Goal: Task Accomplishment & Management: Complete application form

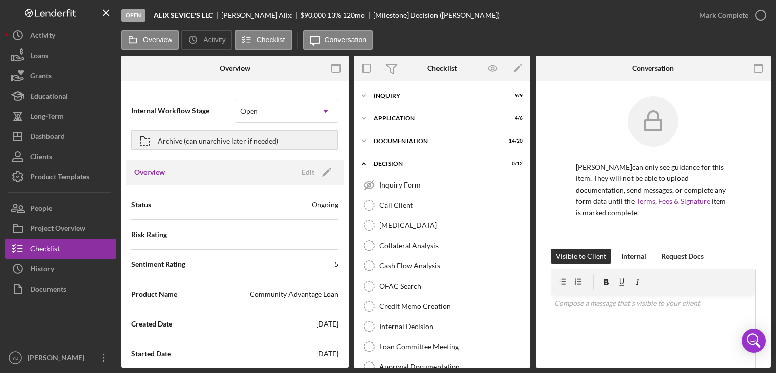
scroll to position [124, 0]
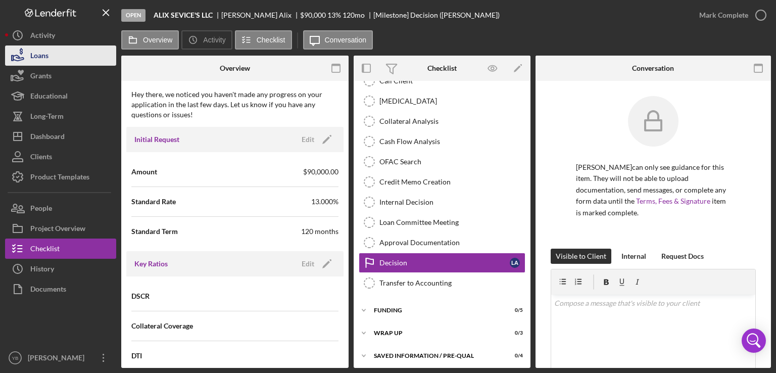
click at [60, 55] on button "Loans" at bounding box center [60, 55] width 111 height 20
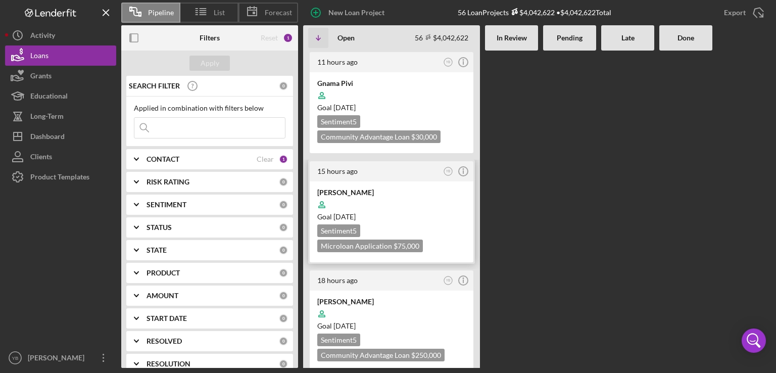
click at [426, 205] on div at bounding box center [391, 204] width 148 height 19
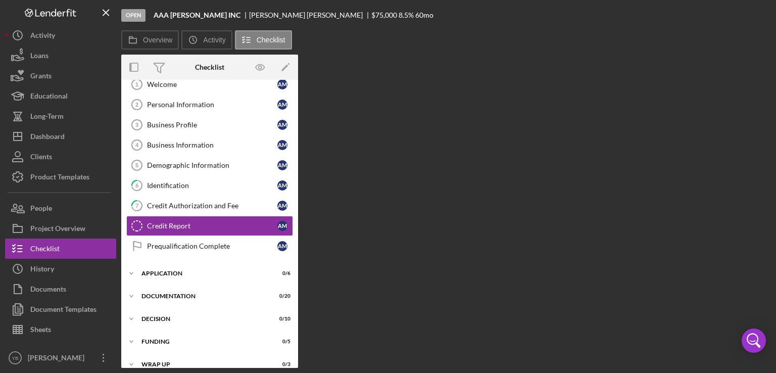
scroll to position [32, 0]
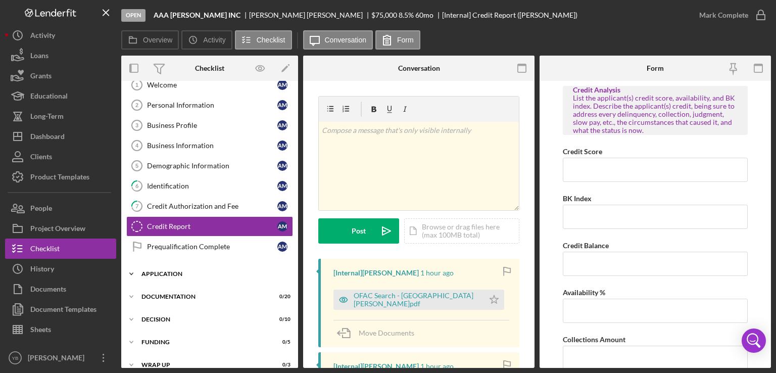
click at [178, 274] on div "Application" at bounding box center [213, 274] width 144 height 6
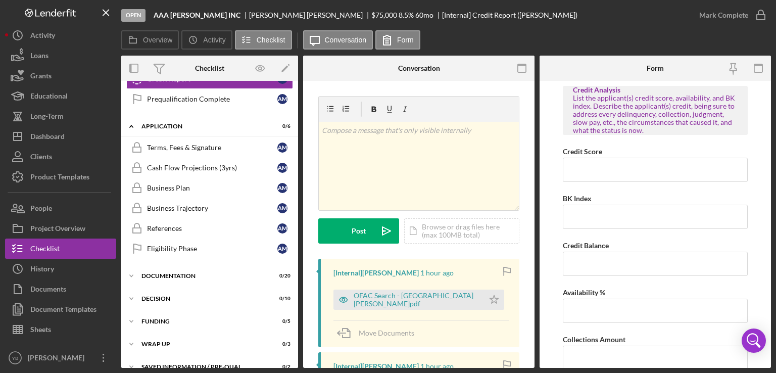
scroll to position [190, 0]
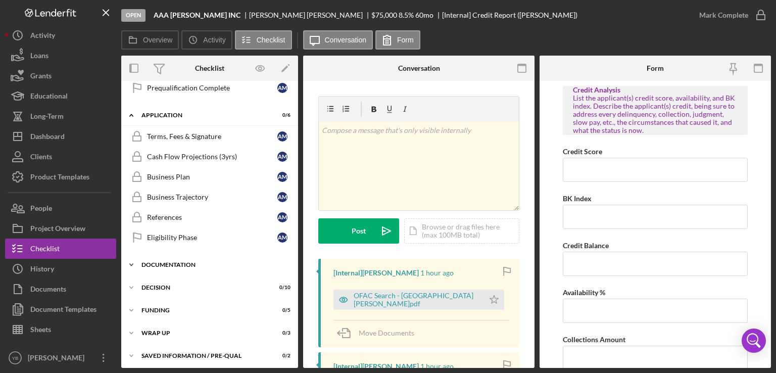
click at [166, 265] on div "Icon/Expander Documentation 0 / 20" at bounding box center [209, 264] width 177 height 20
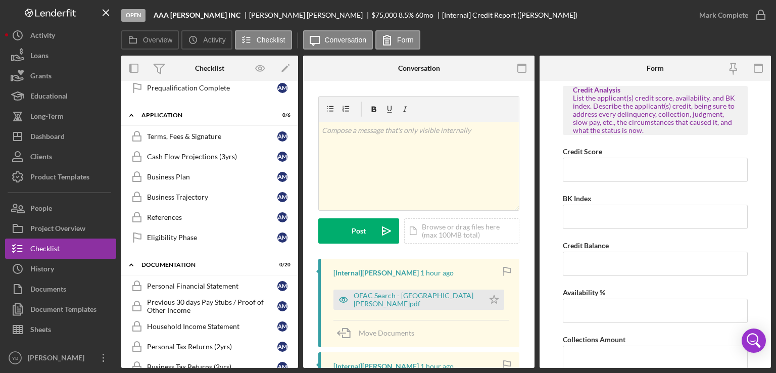
drag, startPoint x: 294, startPoint y: 195, endPoint x: 295, endPoint y: 228, distance: 32.3
click at [295, 228] on div "Icon/Expander Prequalification 0 / 9 Welcome 1 Welcome A M Personal Information…" at bounding box center [209, 224] width 177 height 287
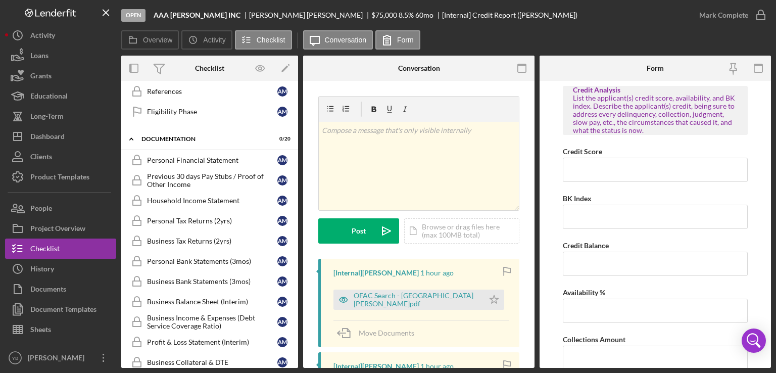
scroll to position [336, 0]
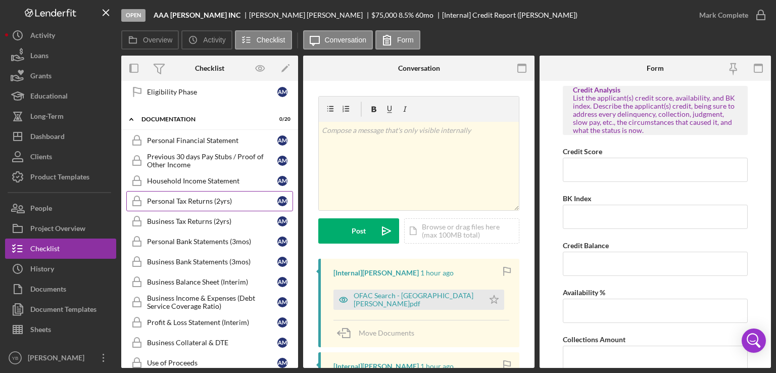
click at [191, 197] on div "Personal Tax Returns (2yrs)" at bounding box center [212, 201] width 130 height 8
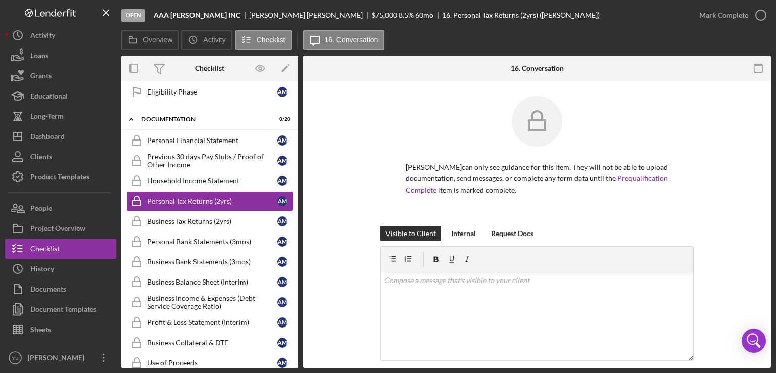
click at [688, 158] on div "[PERSON_NAME] can only see guidance for this item. They will not be able to upl…" at bounding box center [536, 161] width 313 height 130
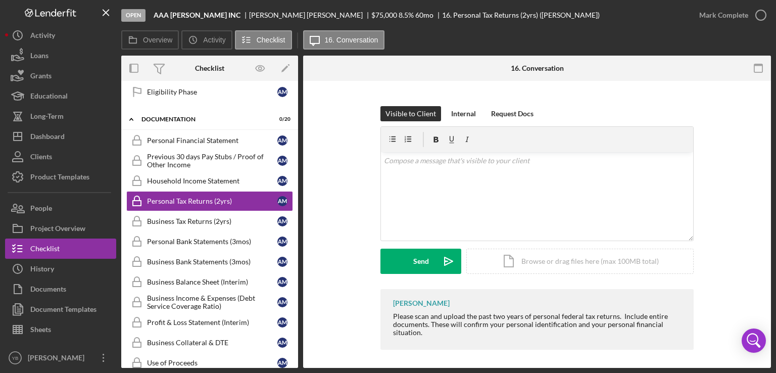
scroll to position [121, 0]
click at [602, 262] on div "Icon/Document Browse or drag files here (max 100MB total) Tap to choose files o…" at bounding box center [579, 259] width 227 height 25
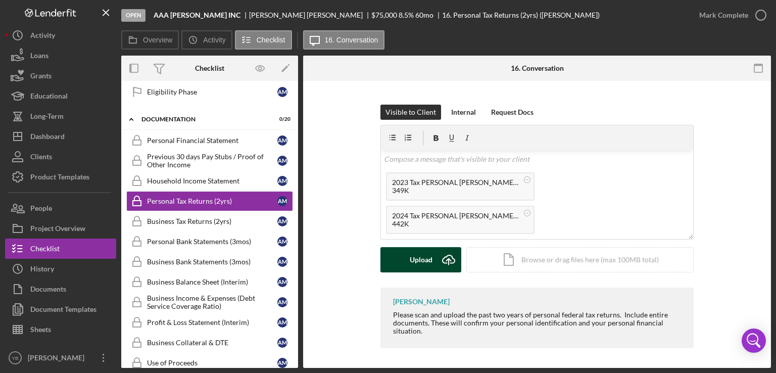
click at [409, 256] on div "Upload" at bounding box center [420, 259] width 23 height 25
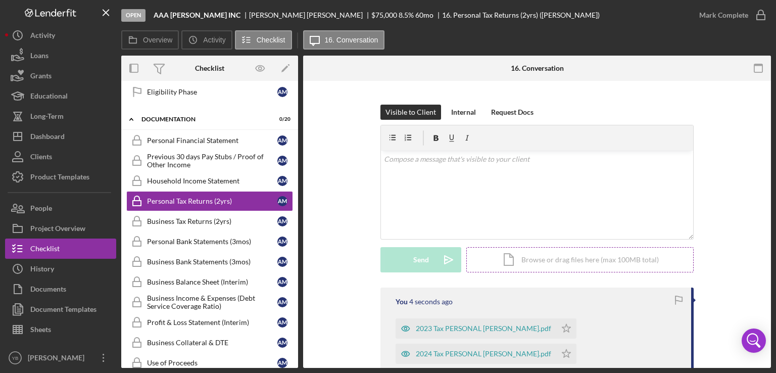
click at [565, 255] on div "Icon/Document Browse or drag files here (max 100MB total) Tap to choose files o…" at bounding box center [579, 259] width 227 height 25
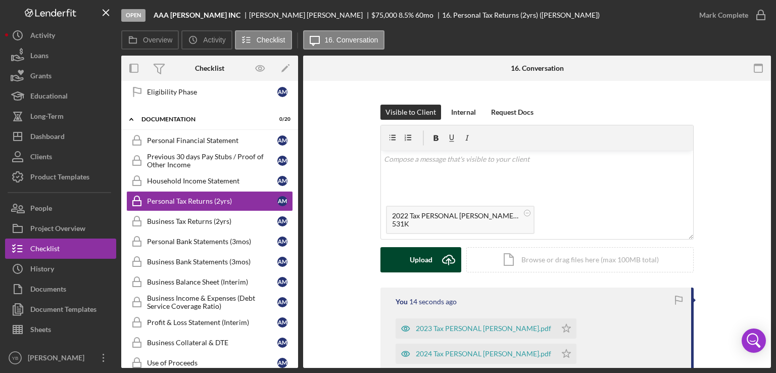
click at [414, 255] on div "Upload" at bounding box center [420, 259] width 23 height 25
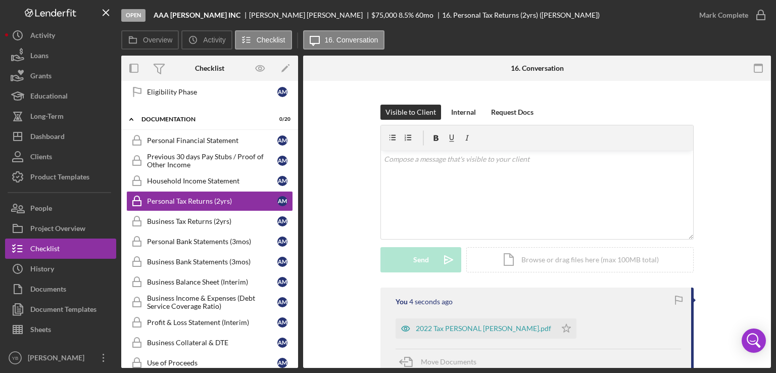
click at [729, 200] on div "Visible to Client Internal Request Docs v Color teal Color pink Remove color Ad…" at bounding box center [536, 196] width 437 height 183
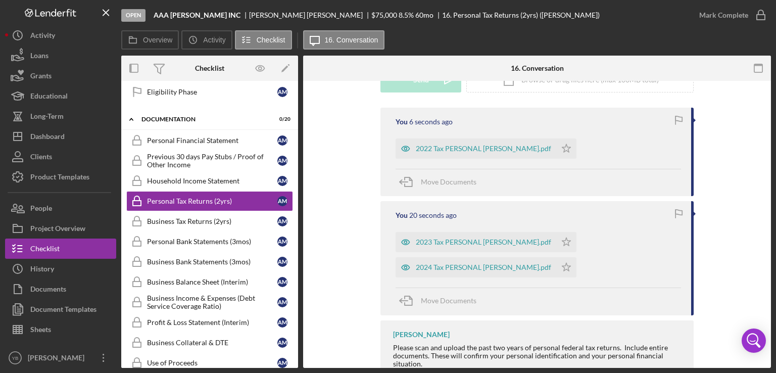
scroll to position [303, 0]
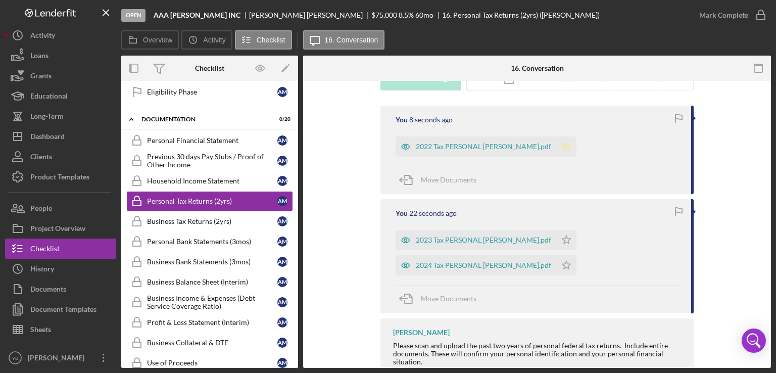
click at [576, 147] on icon "Icon/Star" at bounding box center [566, 146] width 20 height 20
click at [576, 240] on icon "Icon/Star" at bounding box center [566, 240] width 20 height 20
click at [576, 267] on icon "Icon/Star" at bounding box center [566, 265] width 20 height 20
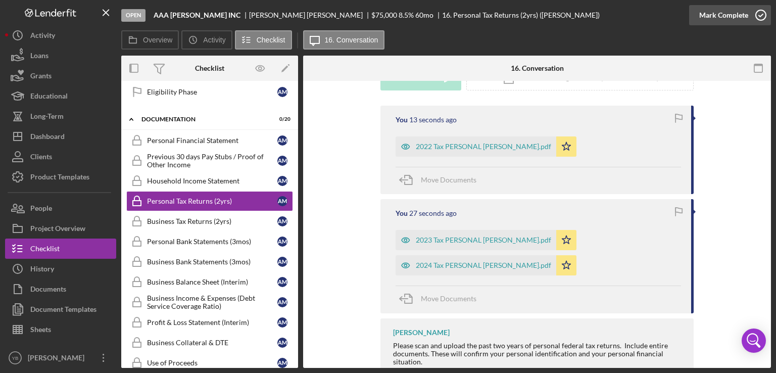
click at [728, 15] on div "Mark Complete" at bounding box center [723, 15] width 49 height 20
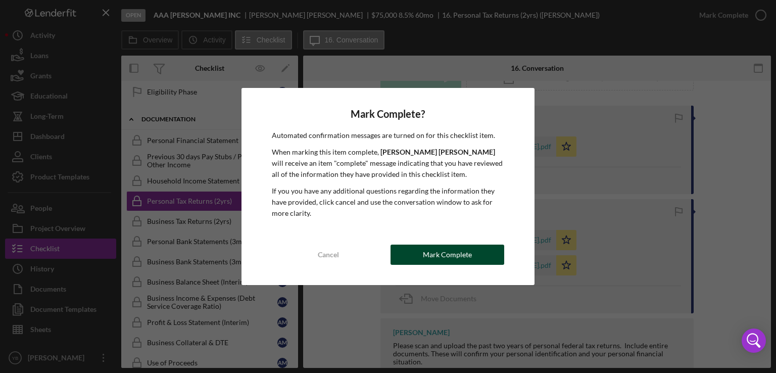
click at [492, 255] on button "Mark Complete" at bounding box center [447, 254] width 114 height 20
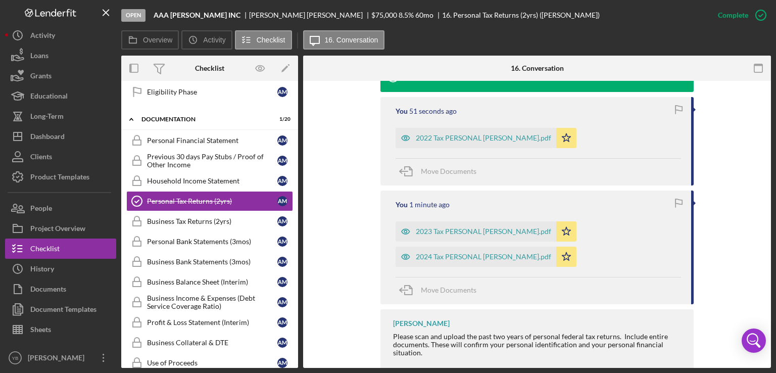
scroll to position [378, 0]
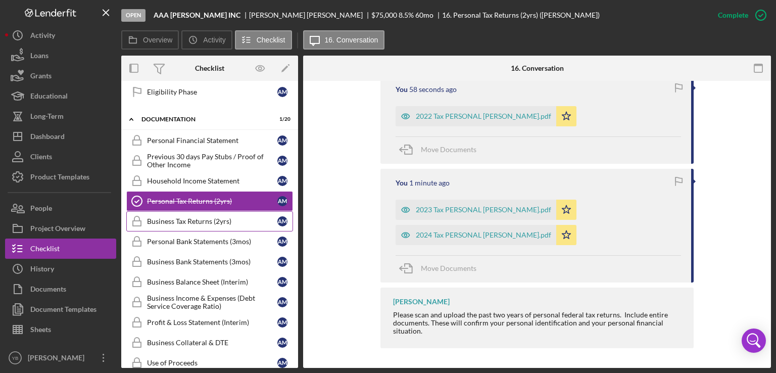
click at [190, 218] on div "Business Tax Returns (2yrs)" at bounding box center [212, 221] width 130 height 8
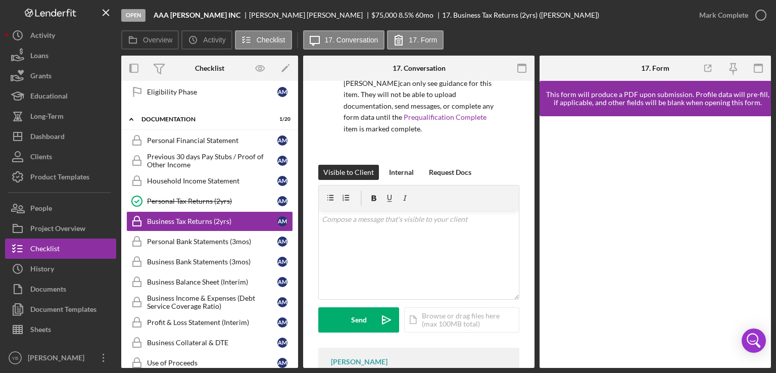
scroll to position [176, 0]
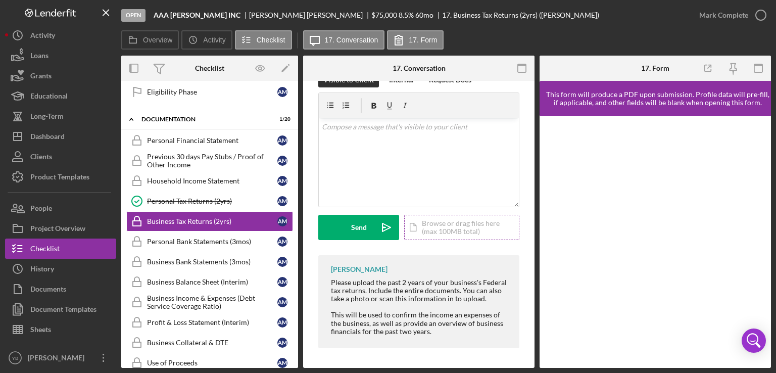
click at [455, 226] on div "Icon/Document Browse or drag files here (max 100MB total) Tap to choose files o…" at bounding box center [461, 227] width 115 height 25
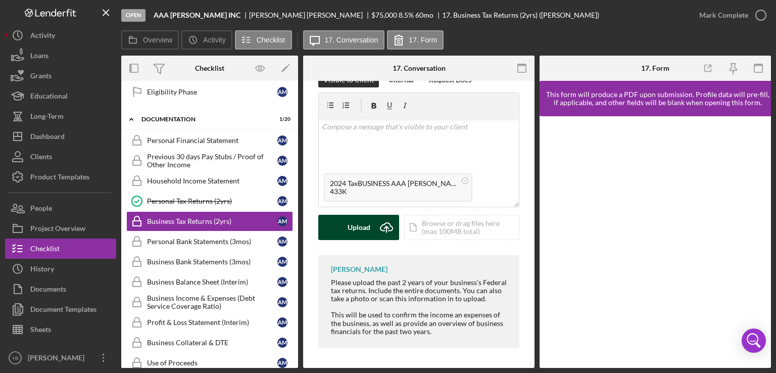
click at [348, 227] on div "Upload" at bounding box center [358, 227] width 23 height 25
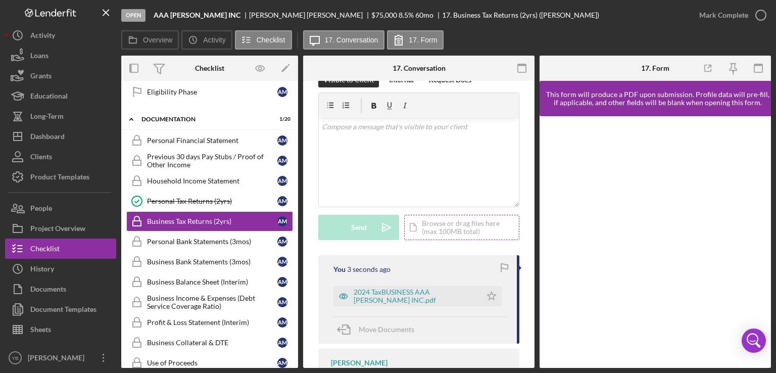
click at [441, 229] on div "Icon/Document Browse or drag files here (max 100MB total) Tap to choose files o…" at bounding box center [461, 227] width 115 height 25
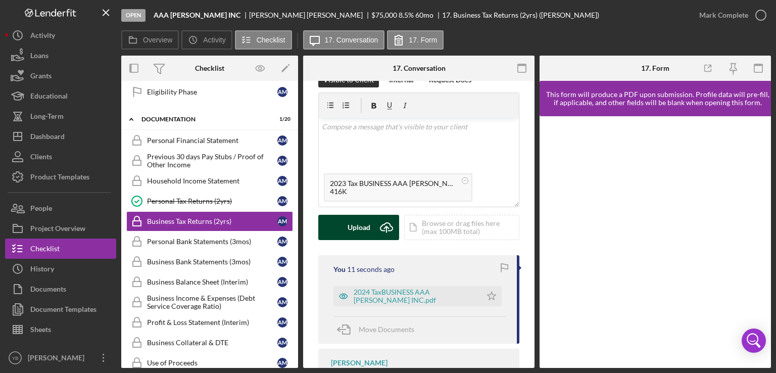
click at [357, 225] on div "Upload" at bounding box center [358, 227] width 23 height 25
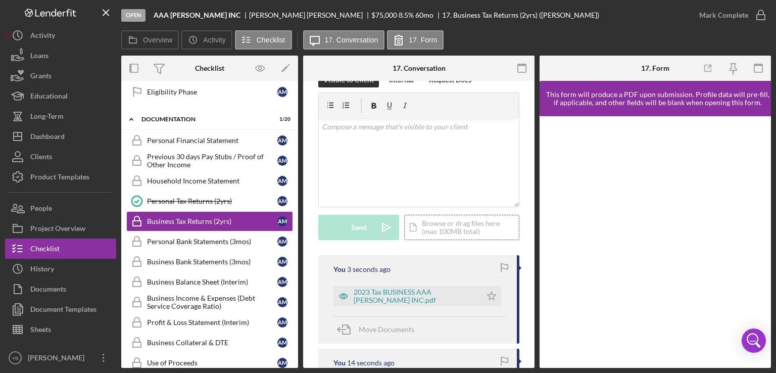
click at [446, 227] on div "Icon/Document Browse or drag files here (max 100MB total) Tap to choose files o…" at bounding box center [461, 227] width 115 height 25
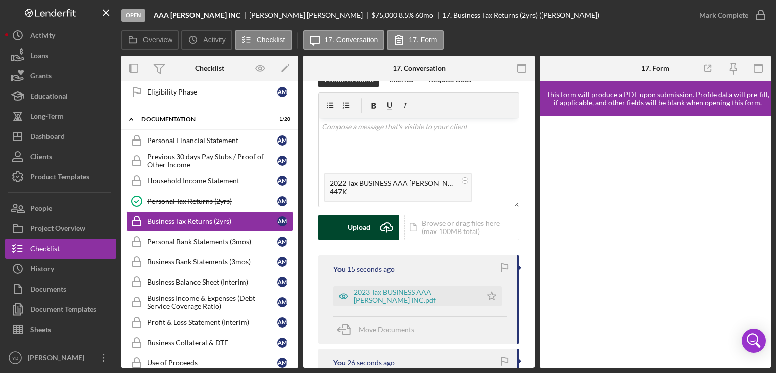
click at [366, 221] on div "Upload" at bounding box center [358, 227] width 23 height 25
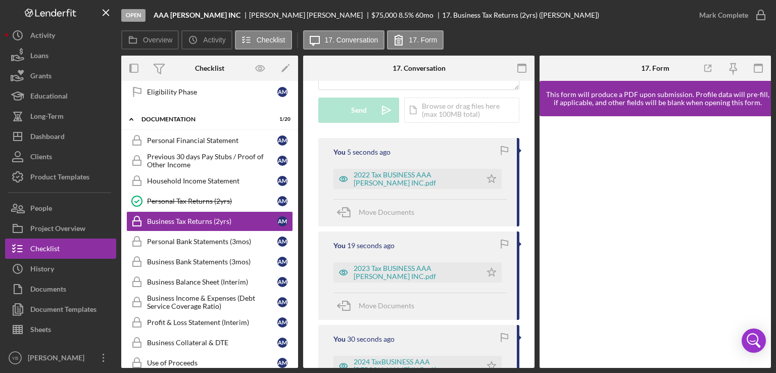
scroll to position [294, 0]
click at [490, 176] on polygon "button" at bounding box center [491, 177] width 9 height 8
click at [493, 275] on icon "Icon/Star" at bounding box center [491, 271] width 20 height 20
click at [490, 365] on polygon "button" at bounding box center [491, 365] width 9 height 8
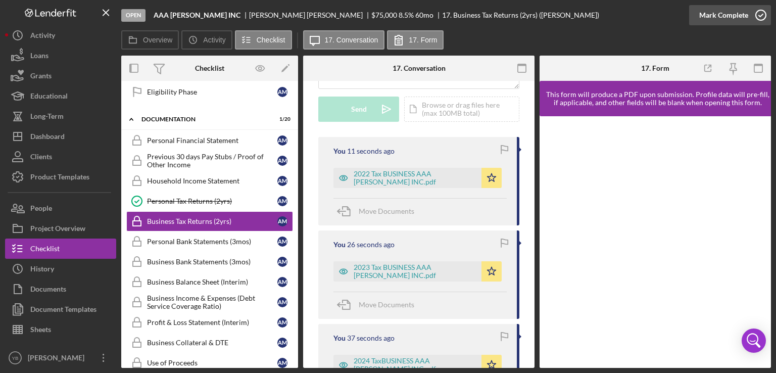
click at [739, 22] on div "Mark Complete" at bounding box center [723, 15] width 49 height 20
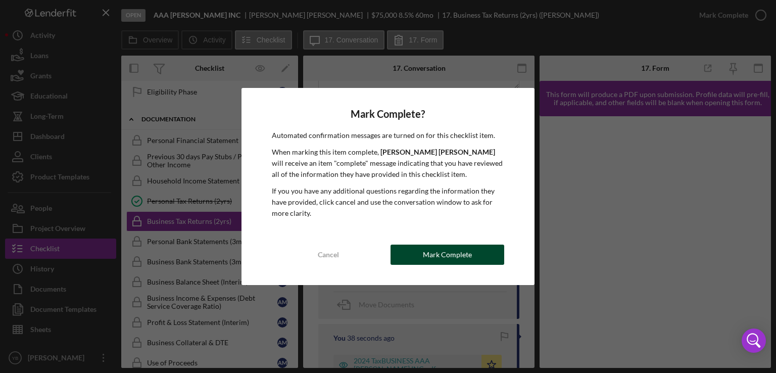
click at [467, 255] on div "Mark Complete" at bounding box center [447, 254] width 49 height 20
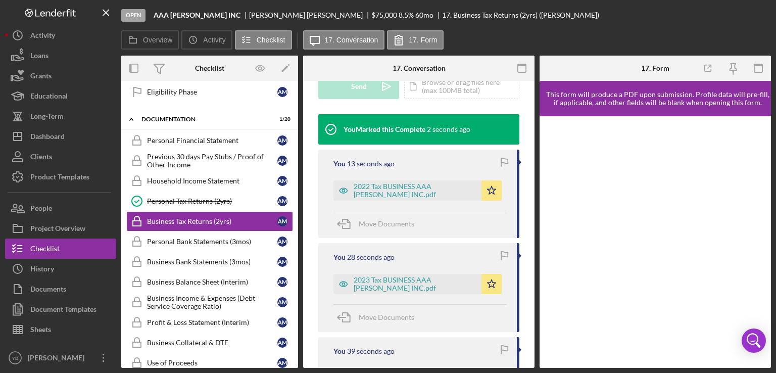
scroll to position [292, 0]
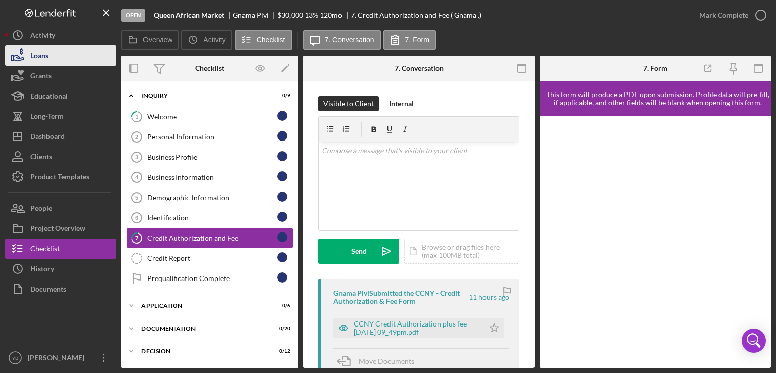
scroll to position [12, 0]
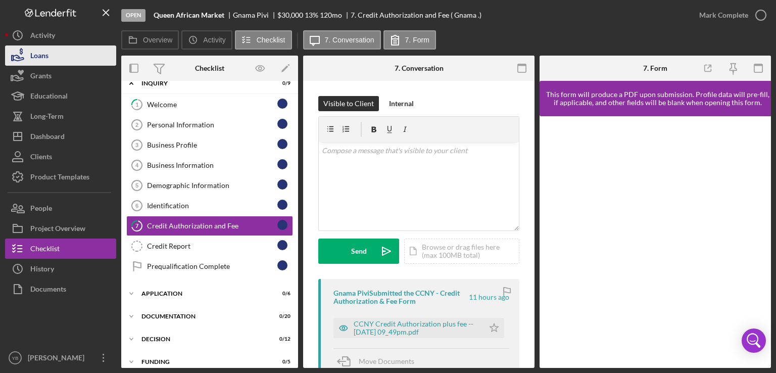
click at [37, 62] on div "Loans" at bounding box center [39, 56] width 18 height 23
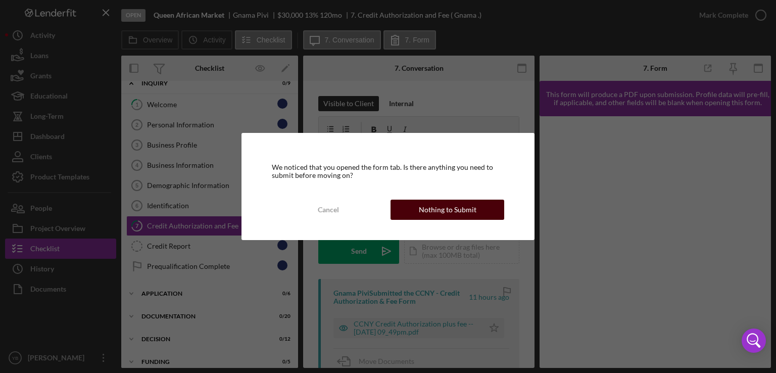
click at [458, 209] on div "Nothing to Submit" at bounding box center [448, 209] width 58 height 20
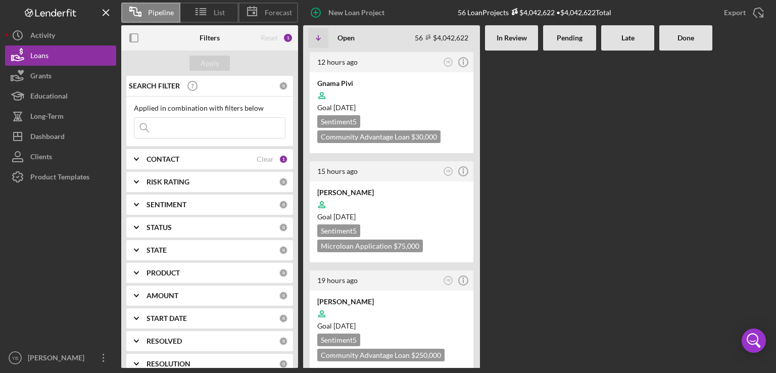
click at [561, 198] on div at bounding box center [569, 208] width 53 height 317
click at [430, 318] on div at bounding box center [391, 313] width 148 height 19
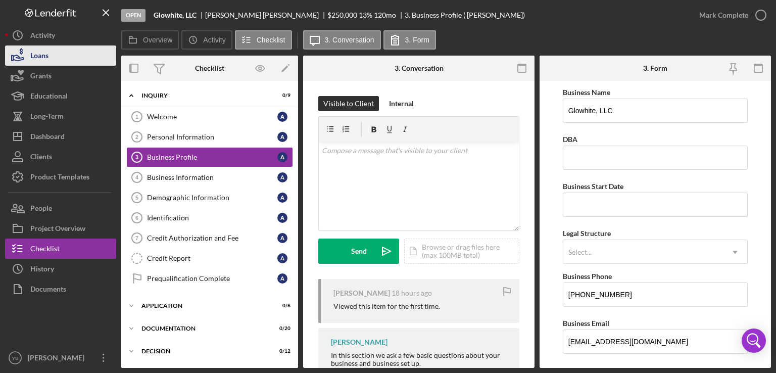
click at [52, 57] on button "Loans" at bounding box center [60, 55] width 111 height 20
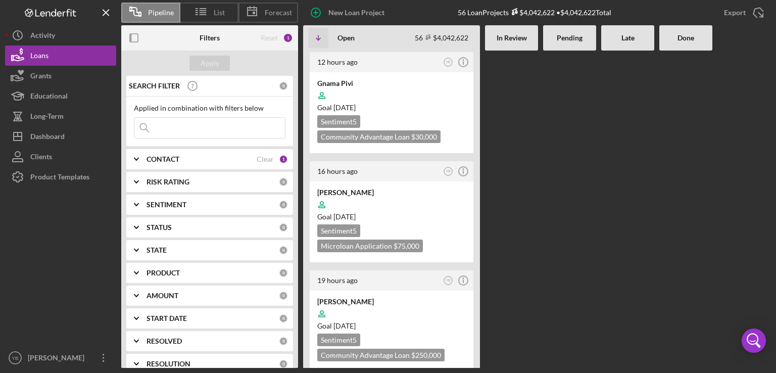
click at [551, 200] on div at bounding box center [569, 208] width 53 height 317
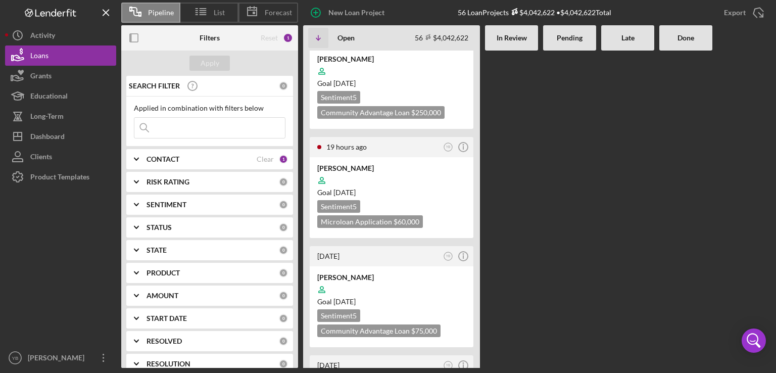
scroll to position [263, 0]
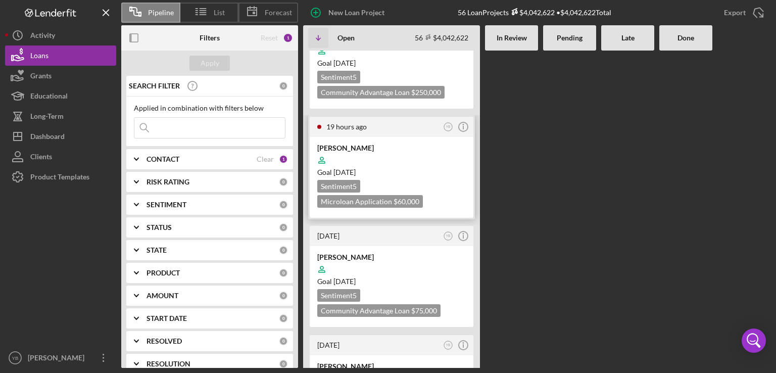
click at [433, 174] on div "Goal 1 month from now" at bounding box center [391, 172] width 148 height 10
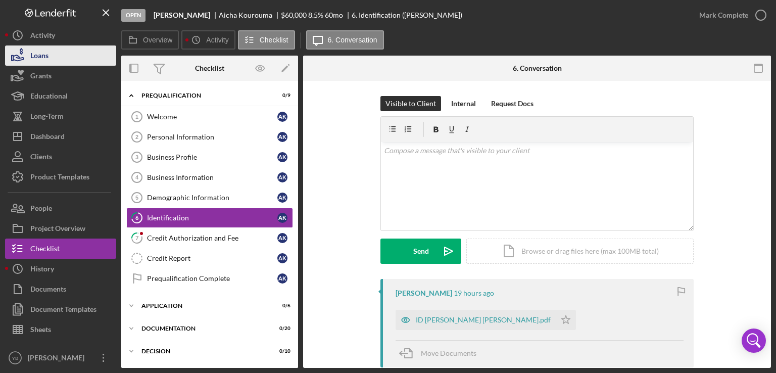
click at [55, 59] on button "Loans" at bounding box center [60, 55] width 111 height 20
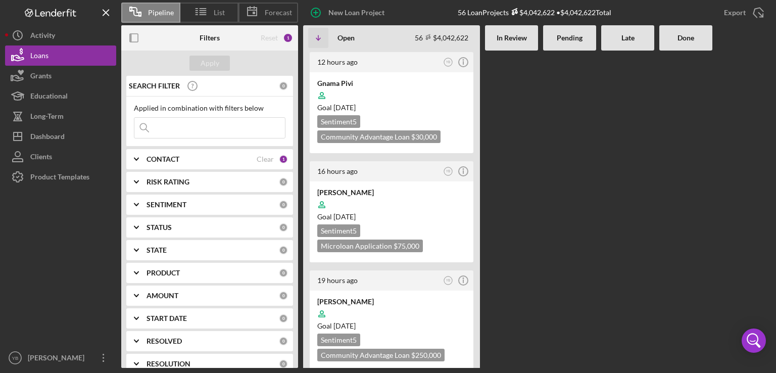
click at [554, 170] on div at bounding box center [569, 208] width 53 height 317
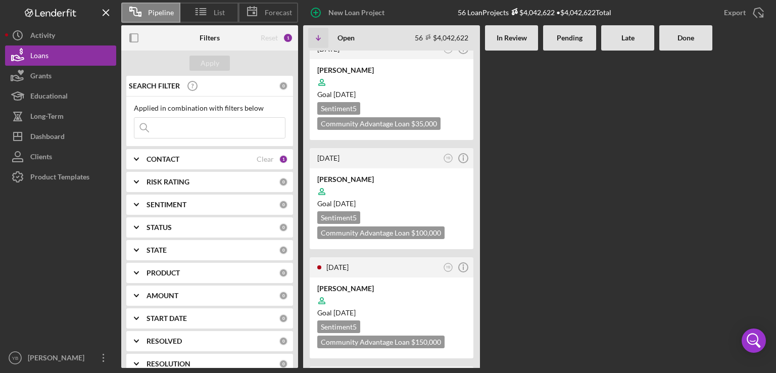
scroll to position [868, 0]
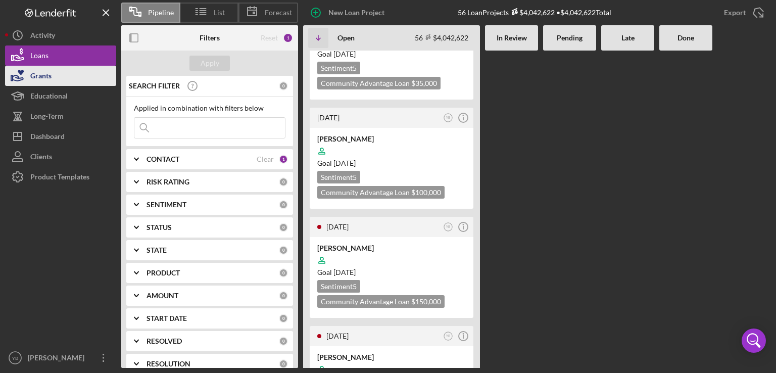
click at [65, 65] on button "Loans" at bounding box center [60, 55] width 111 height 20
